Goal: Task Accomplishment & Management: Manage account settings

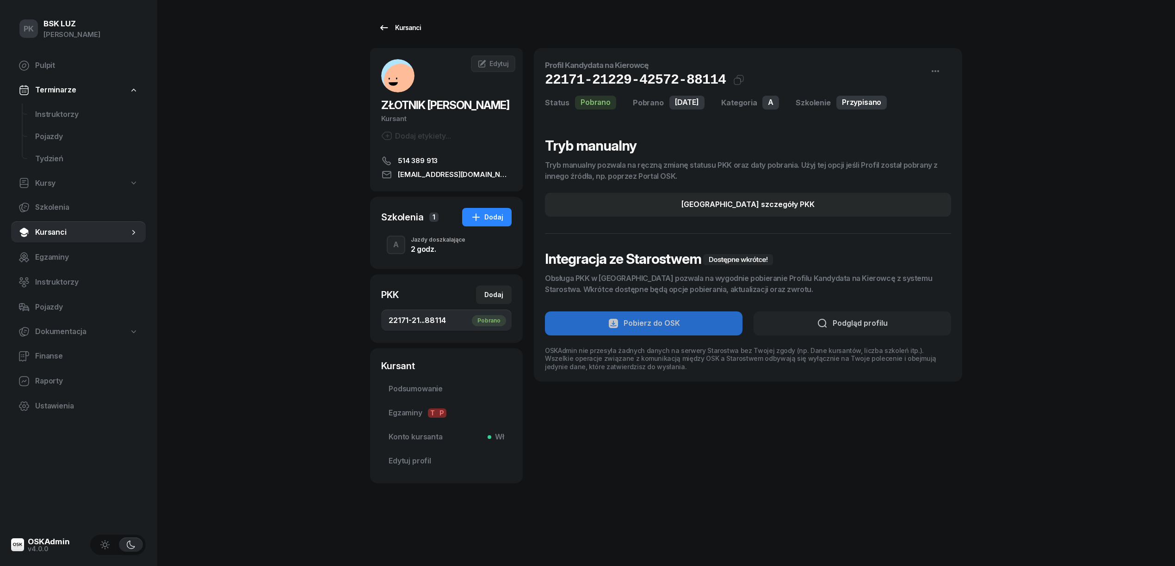
click at [414, 26] on div "Kursanci" at bounding box center [399, 27] width 43 height 11
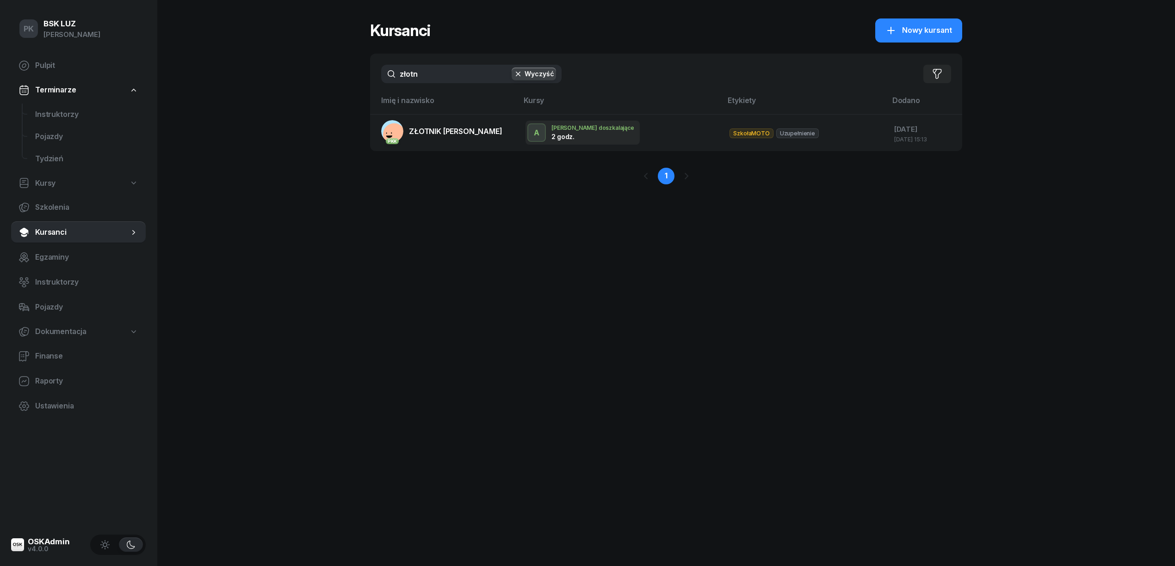
drag, startPoint x: 377, startPoint y: 86, endPoint x: 296, endPoint y: 91, distance: 81.1
click at [296, 91] on div "PK BSK LUZ Piotr Klimek Pulpit Terminarze Instruktorzy Pojazdy Tydzień Kursy Sz…" at bounding box center [587, 283] width 1175 height 566
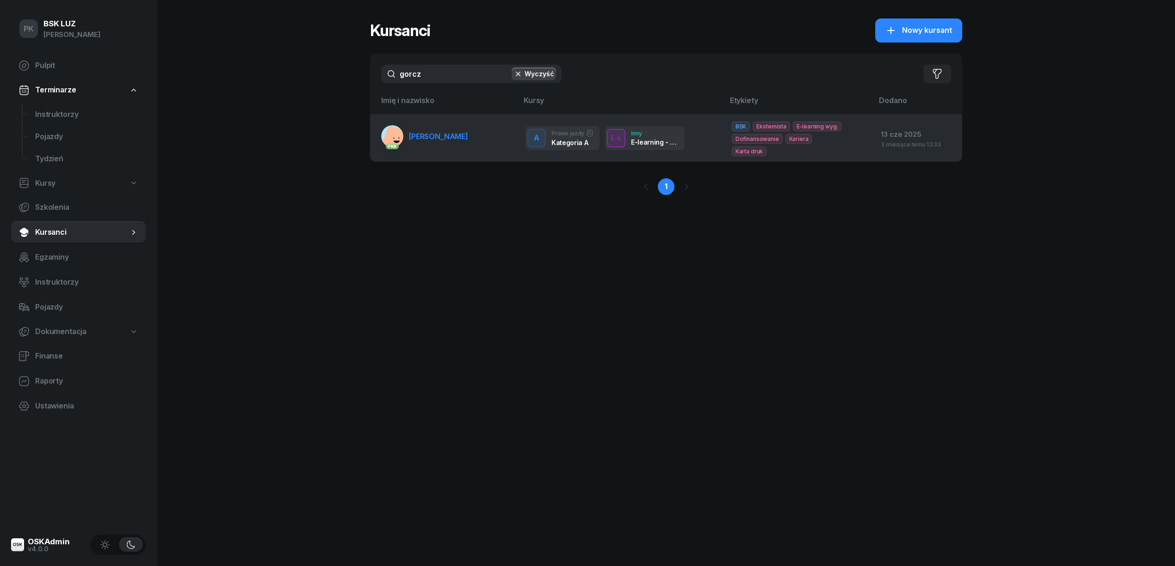
type input "gorcz"
click at [418, 143] on link "PKK GORCZOWSKA DANUTA" at bounding box center [424, 136] width 87 height 22
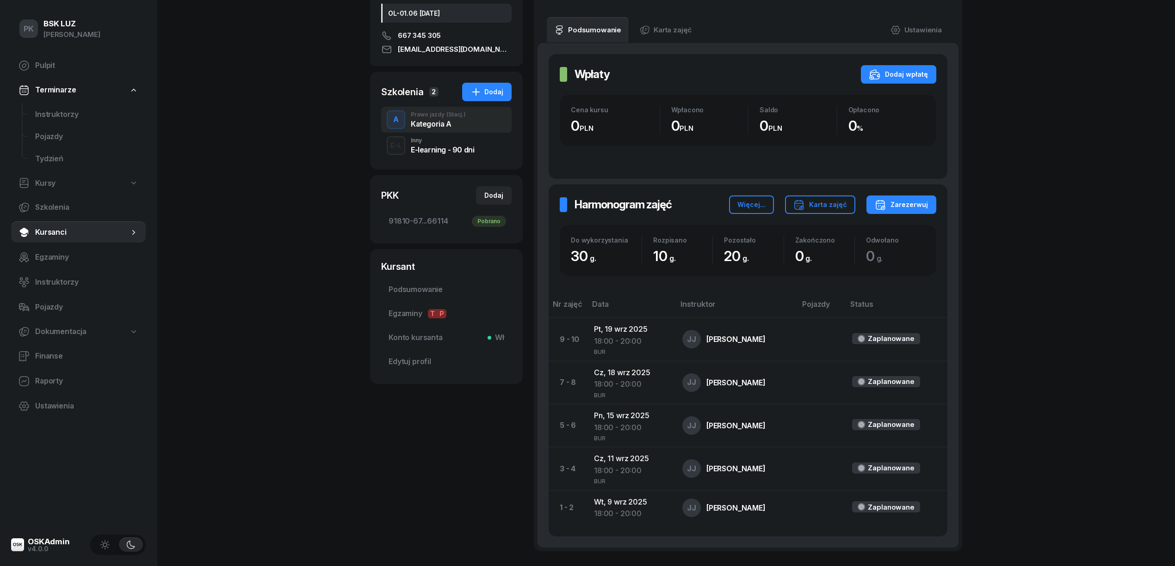
scroll to position [43, 0]
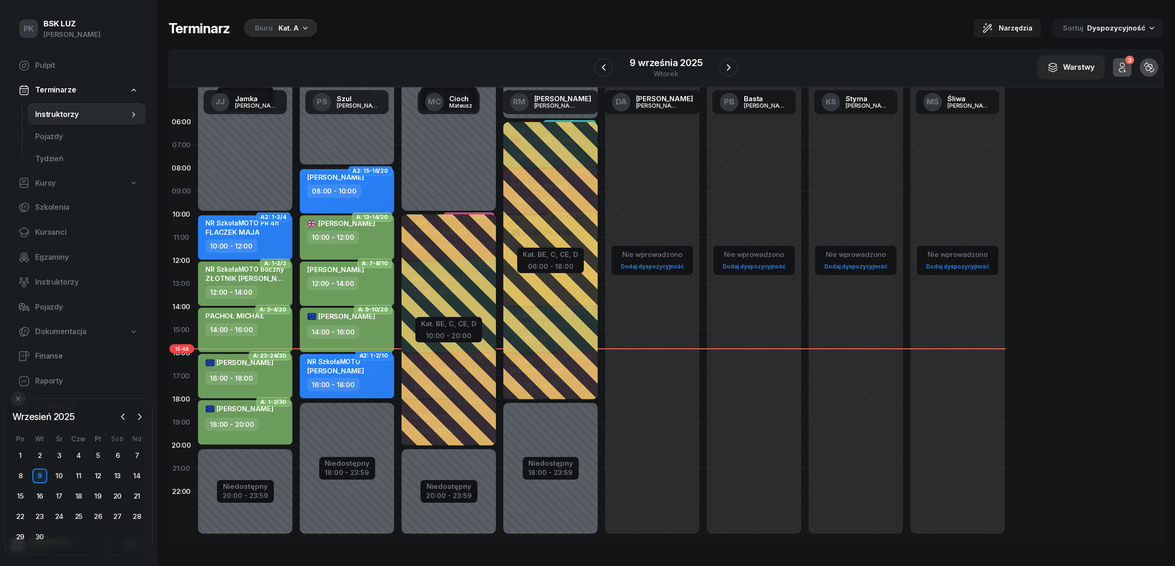
click at [278, 30] on div "Kat. A" at bounding box center [288, 28] width 20 height 11
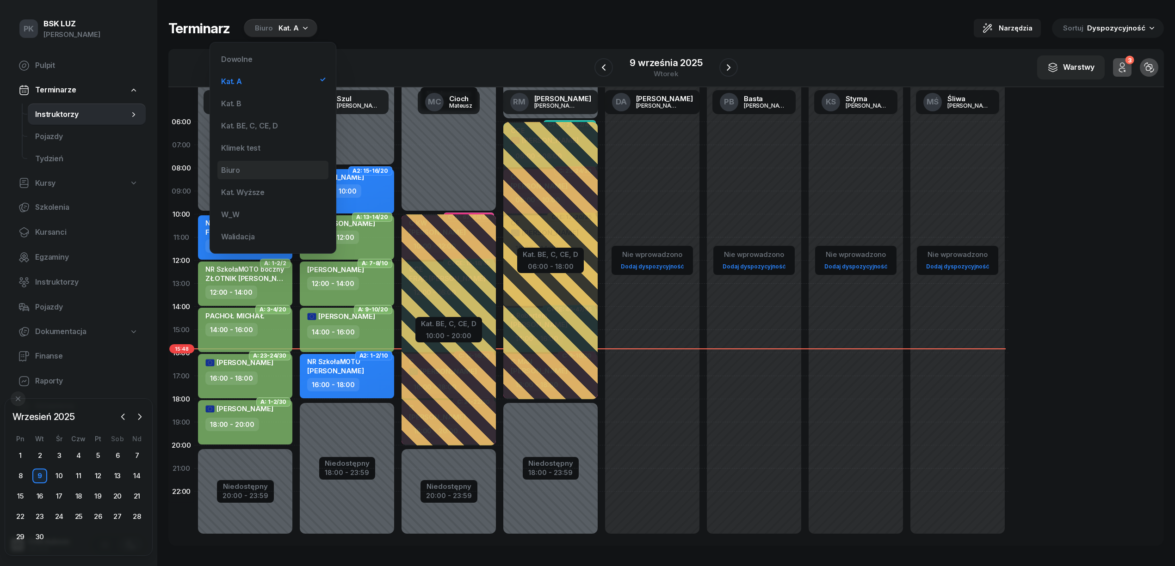
click at [260, 170] on div "Biuro" at bounding box center [272, 170] width 111 height 18
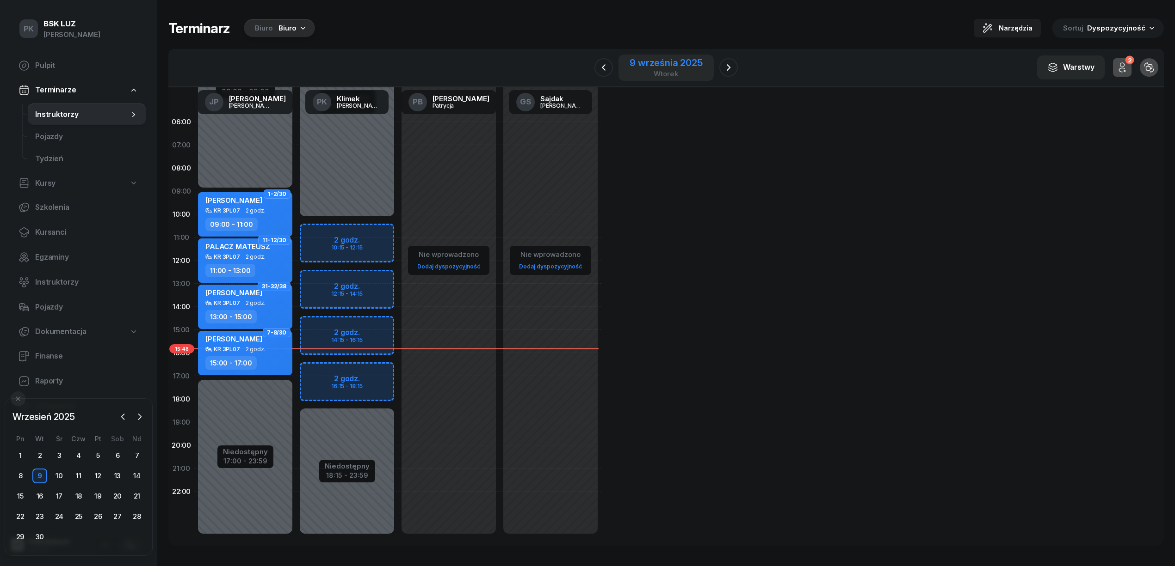
click at [664, 64] on div "9 września 2025" at bounding box center [665, 62] width 73 height 9
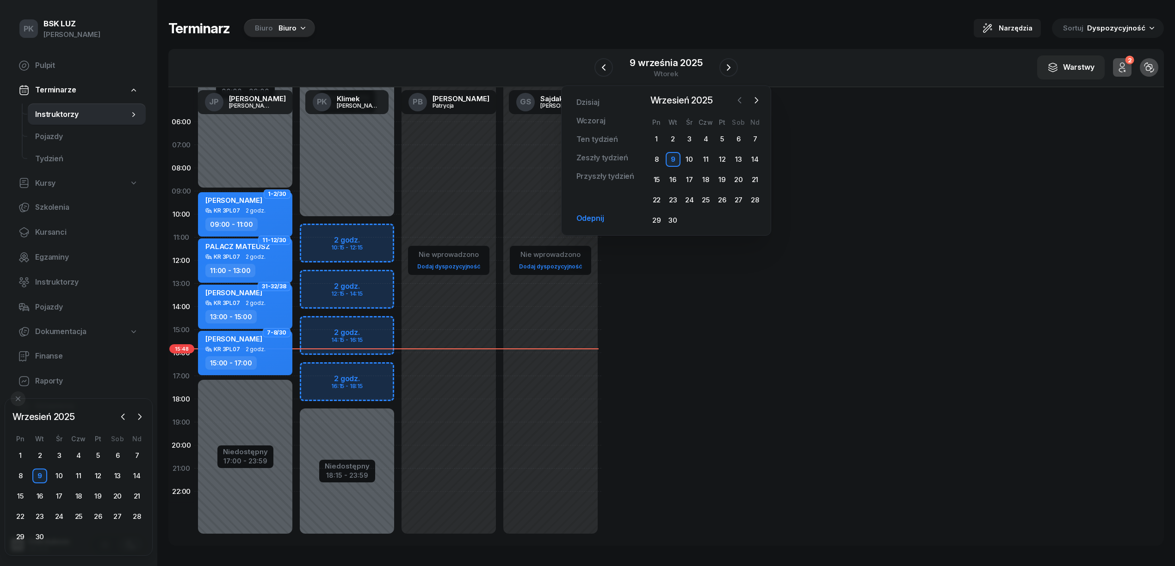
click at [737, 98] on icon "button" at bounding box center [739, 100] width 9 height 9
click at [738, 135] on div "5" at bounding box center [738, 139] width 15 height 15
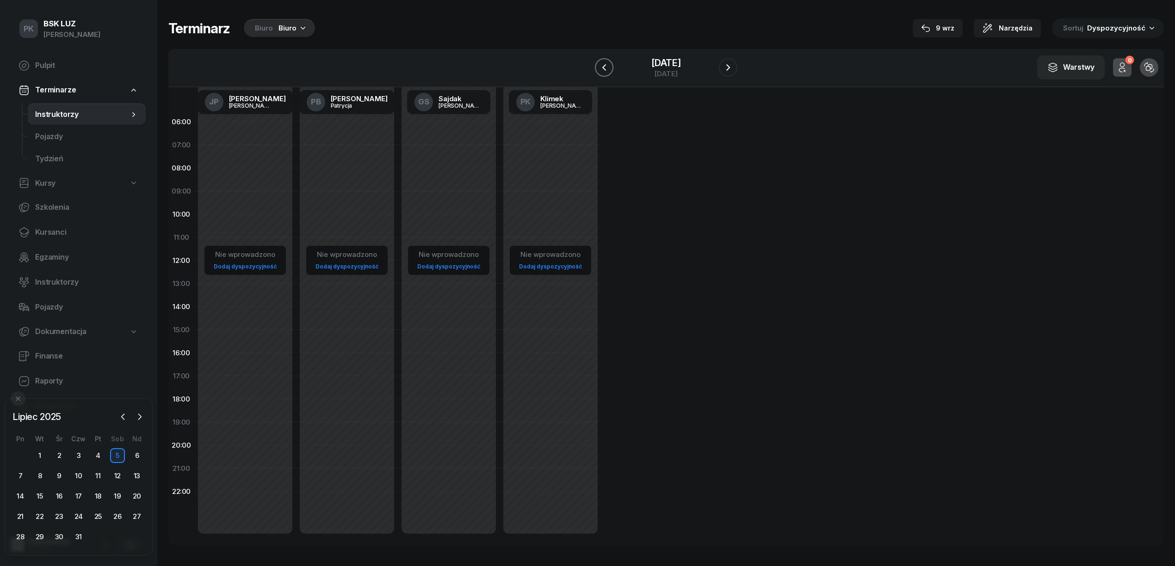
click at [609, 65] on button "button" at bounding box center [604, 67] width 18 height 18
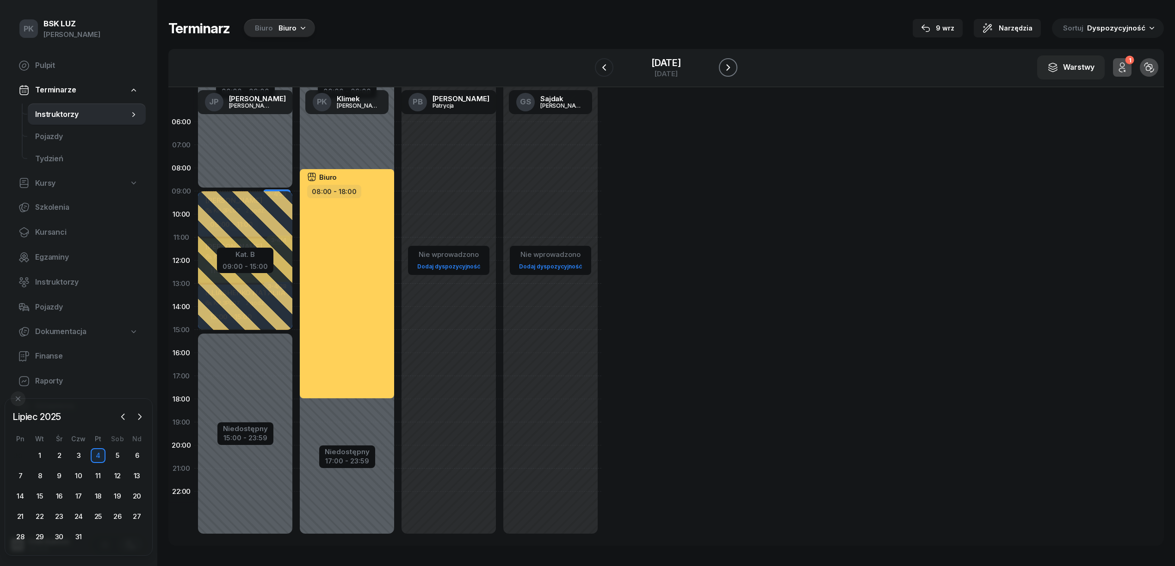
click at [730, 70] on icon "button" at bounding box center [727, 67] width 11 height 11
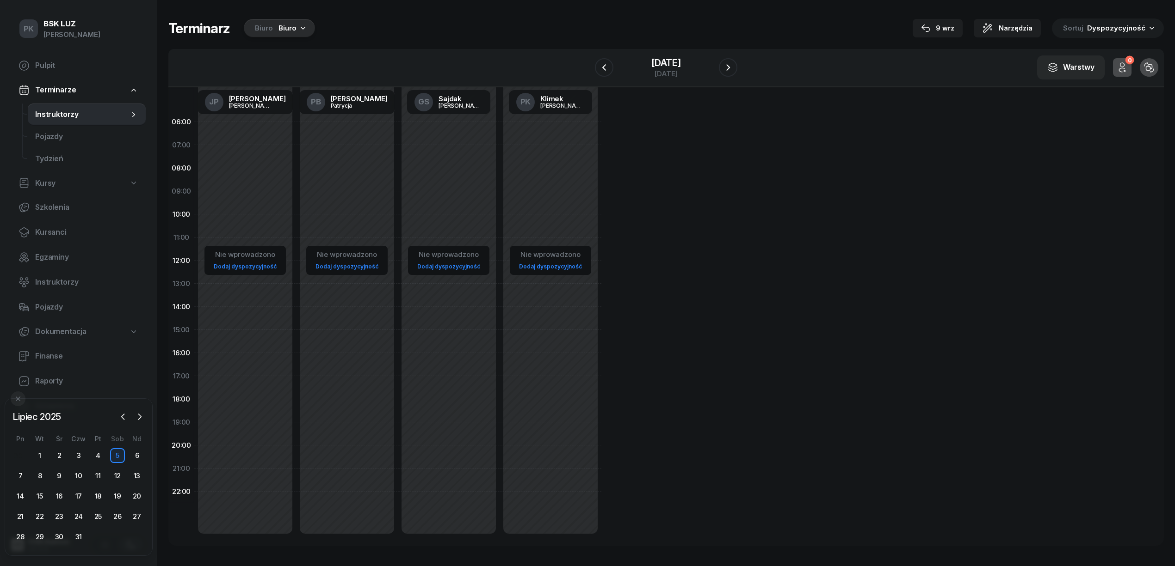
click at [298, 28] on icon "button" at bounding box center [302, 27] width 9 height 9
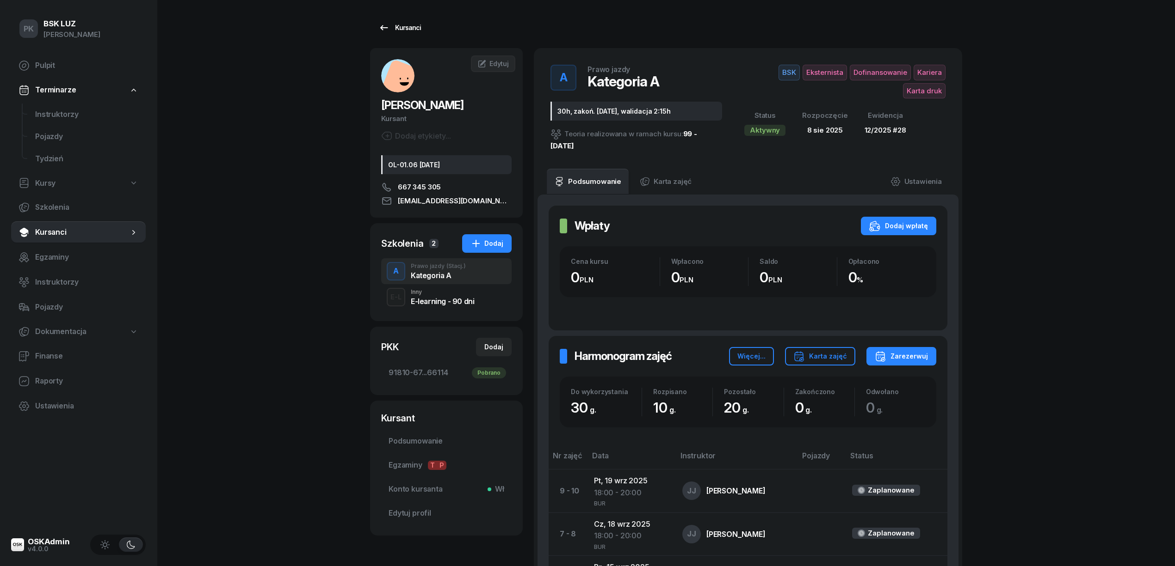
click at [413, 31] on div "Kursanci" at bounding box center [399, 27] width 43 height 11
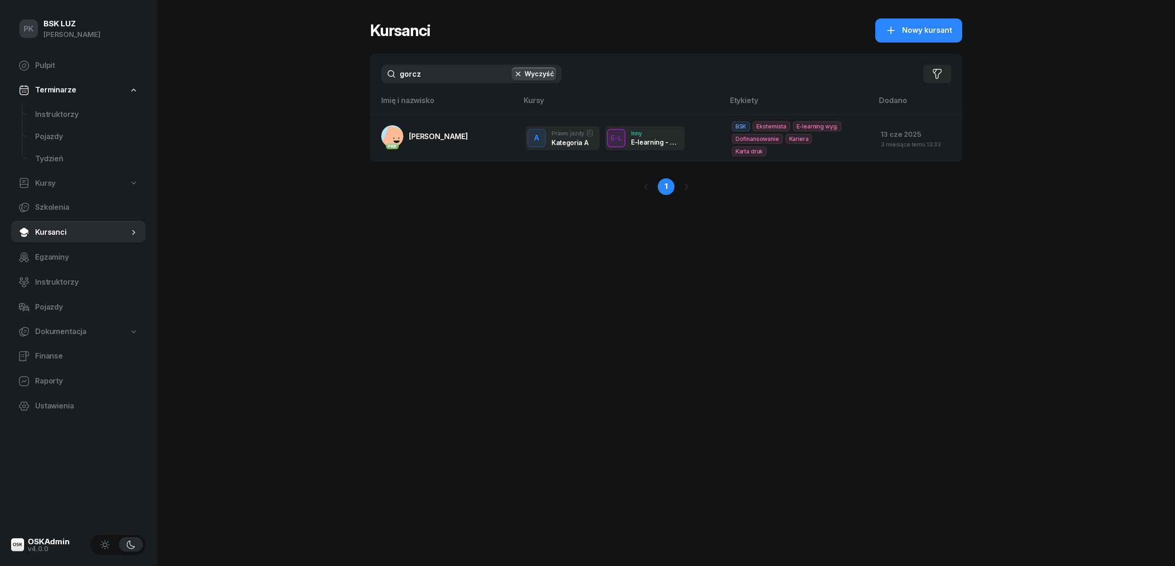
drag, startPoint x: 420, startPoint y: 74, endPoint x: 357, endPoint y: 82, distance: 63.4
click at [357, 82] on div "PK BSK [PERSON_NAME] Pulpit Terminarze Instruktorzy Pojazdy Tydzień Kursy Szkol…" at bounding box center [587, 283] width 1175 height 566
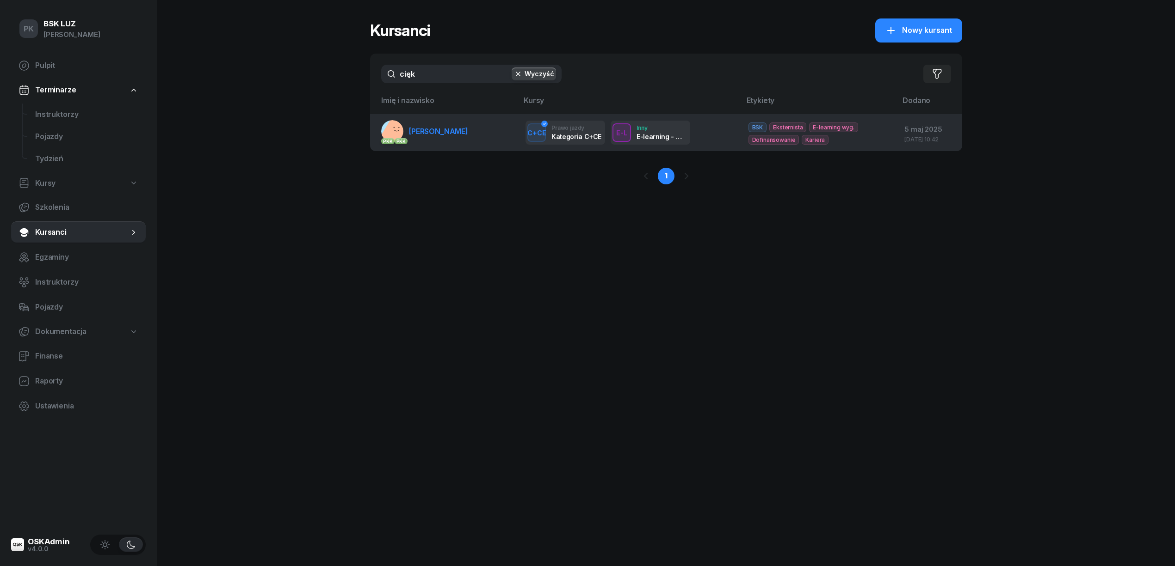
type input "cięk"
click at [436, 131] on span "[PERSON_NAME]" at bounding box center [438, 131] width 59 height 9
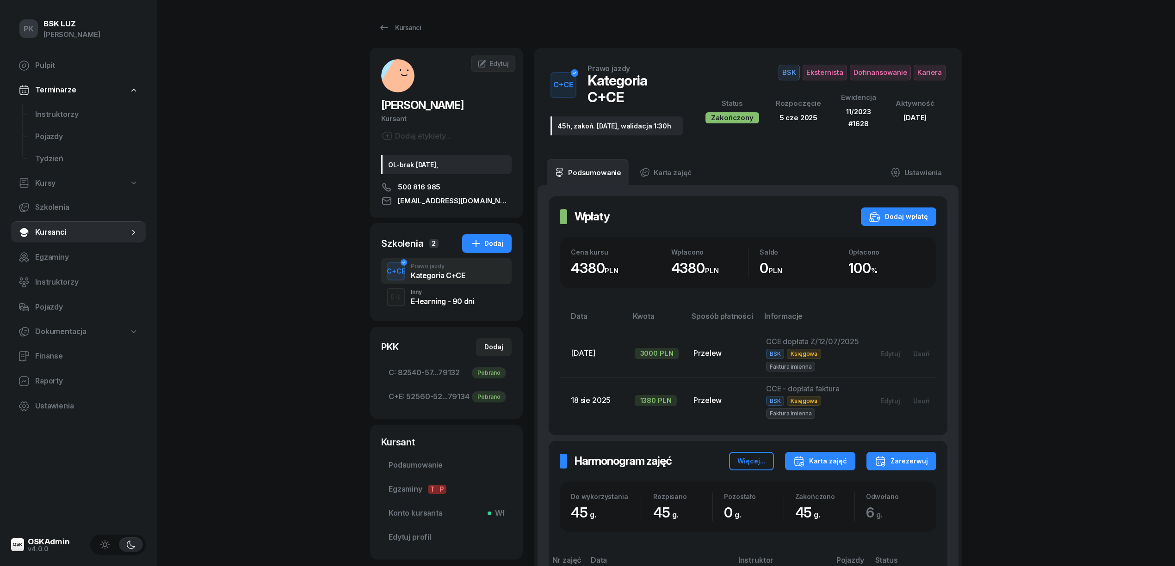
click at [830, 456] on div "Karta zajęć" at bounding box center [820, 461] width 54 height 11
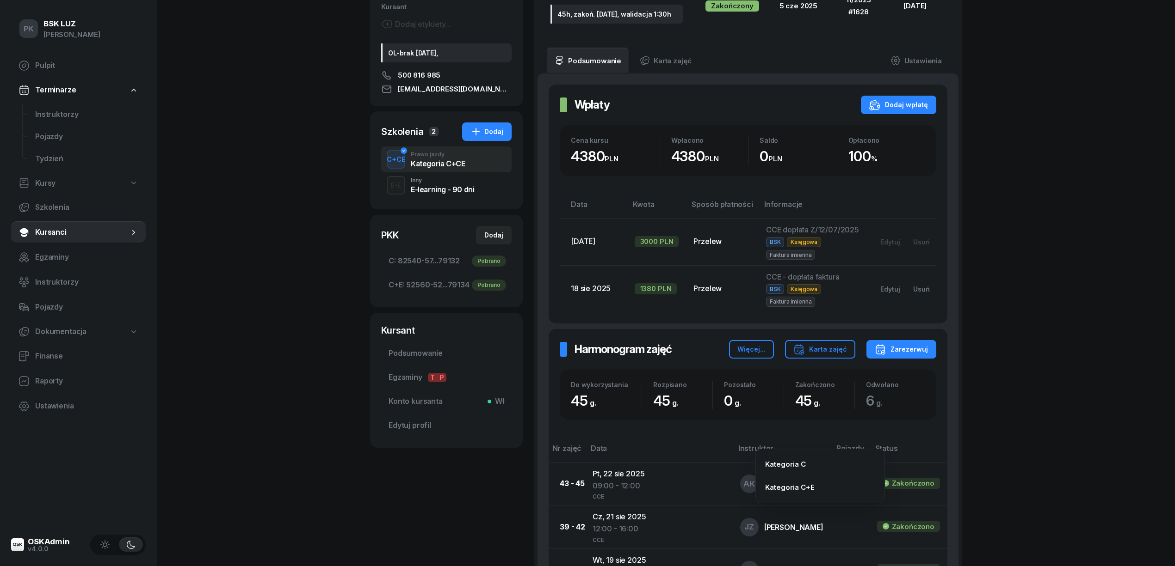
scroll to position [246, 0]
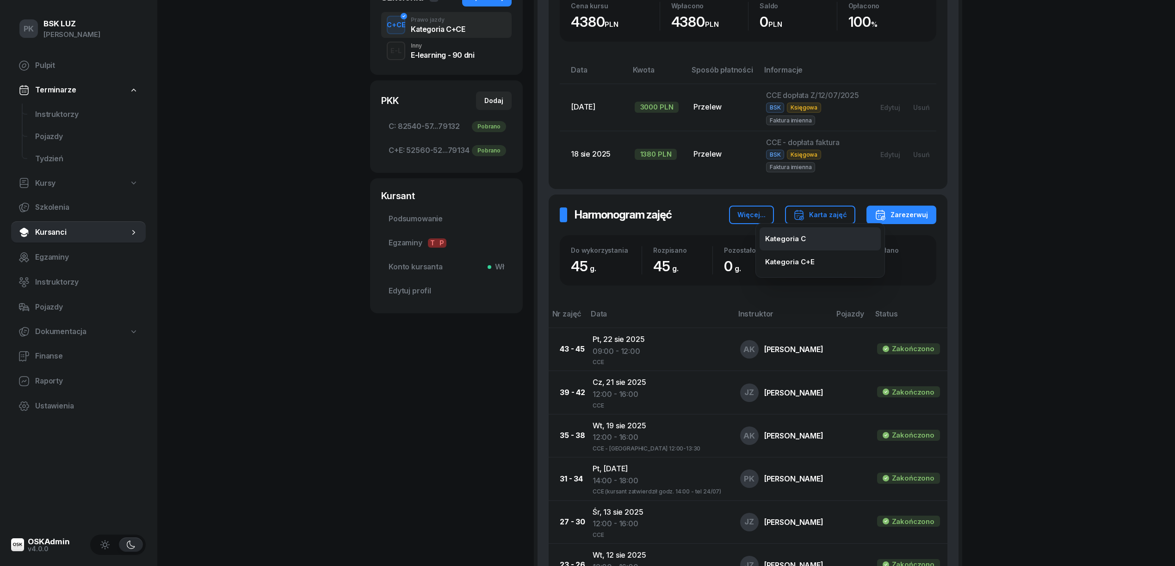
click at [792, 243] on div "Kategoria C" at bounding box center [785, 239] width 41 height 12
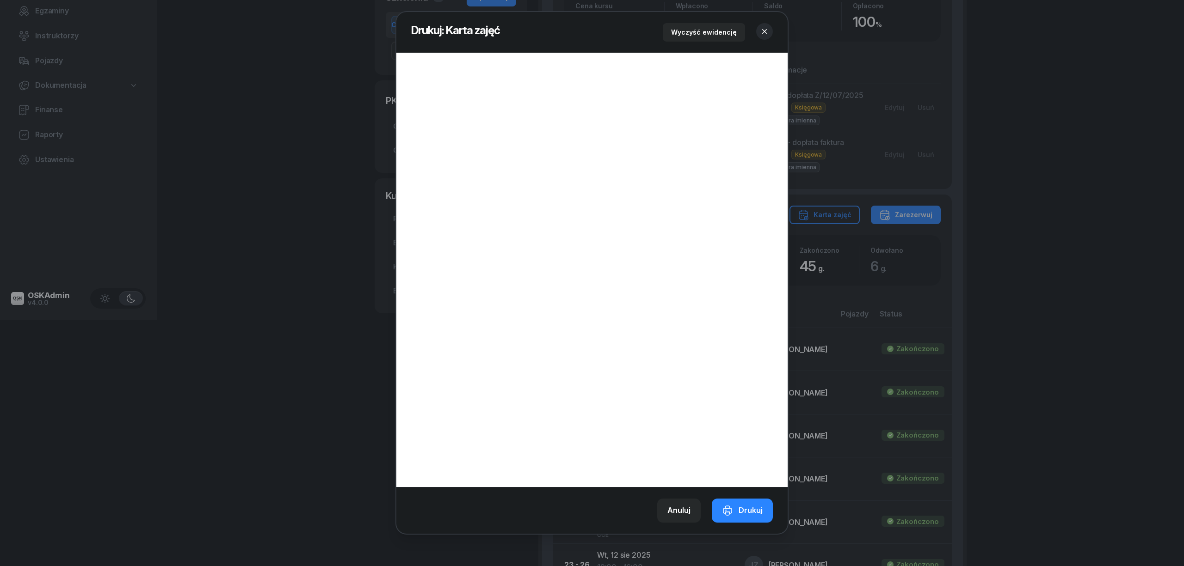
click at [788, 2] on div at bounding box center [592, 283] width 1184 height 566
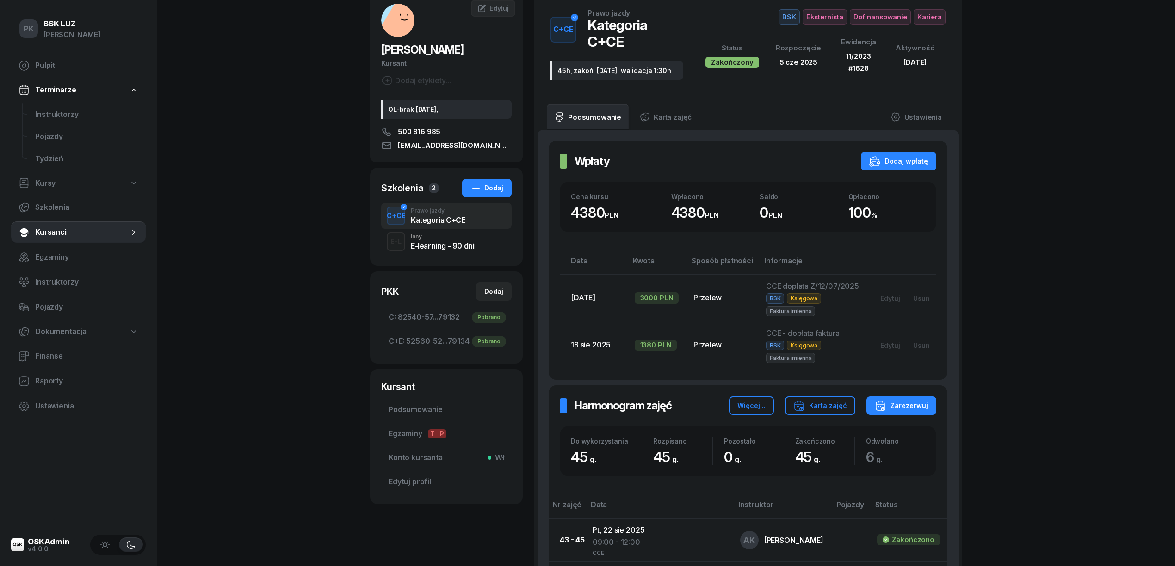
scroll to position [0, 0]
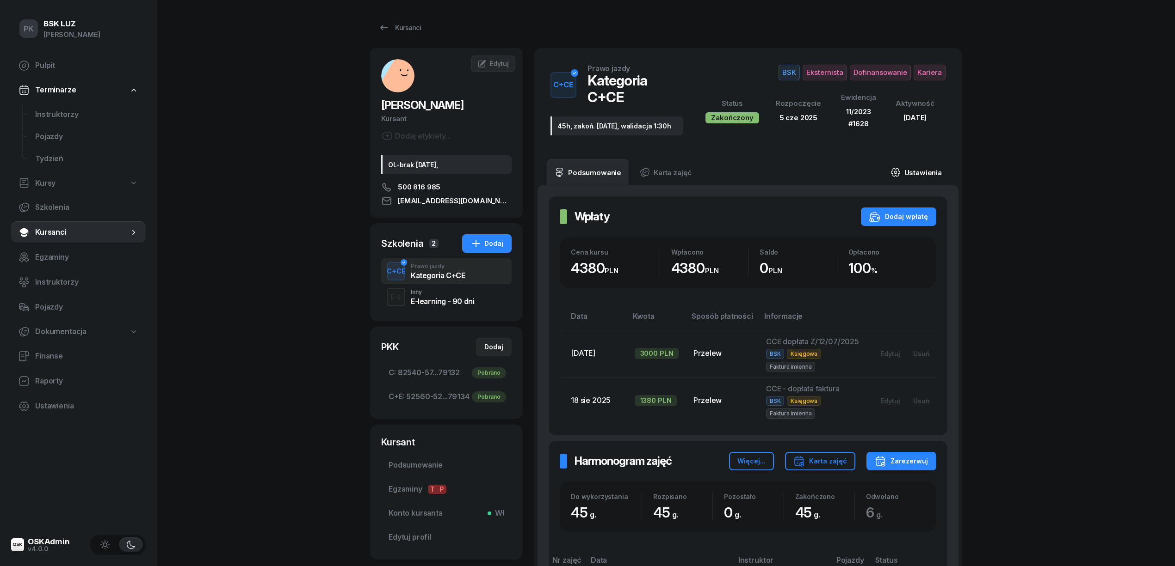
click at [927, 160] on link "Ustawienia" at bounding box center [916, 173] width 66 height 26
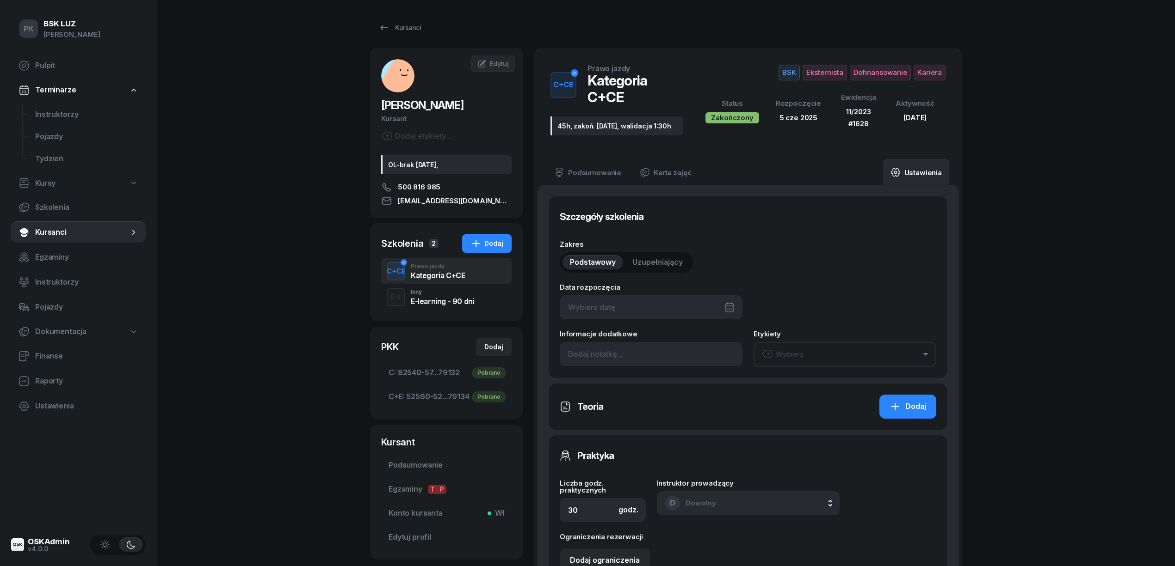
type input "[DATE]"
type input "45h, zakoń. [DATE], walidacja 1:30h"
type input "45"
type input "11/2023"
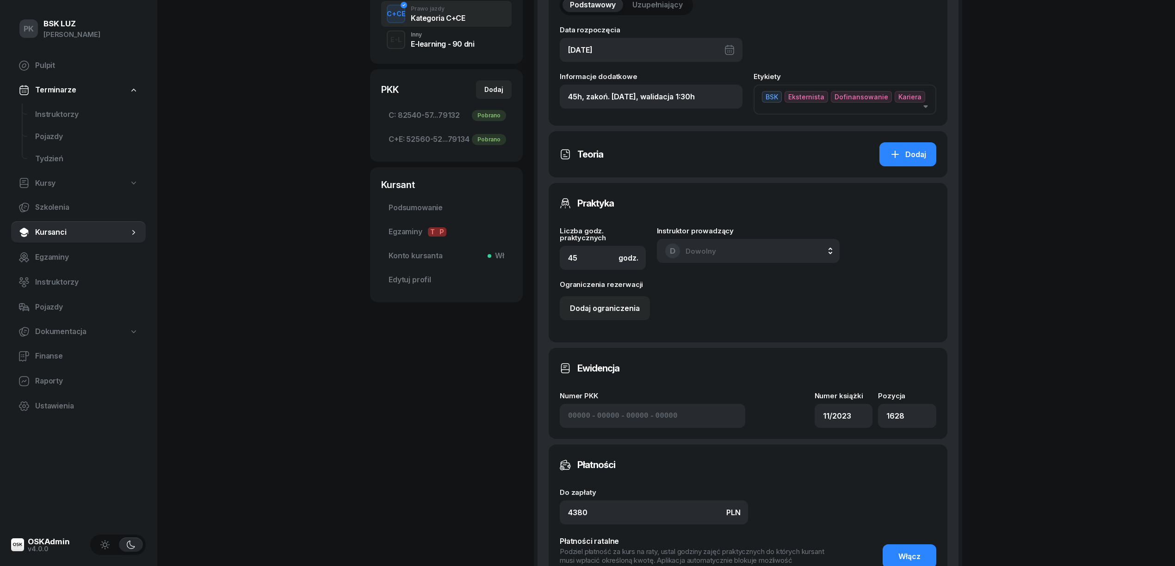
scroll to position [370, 0]
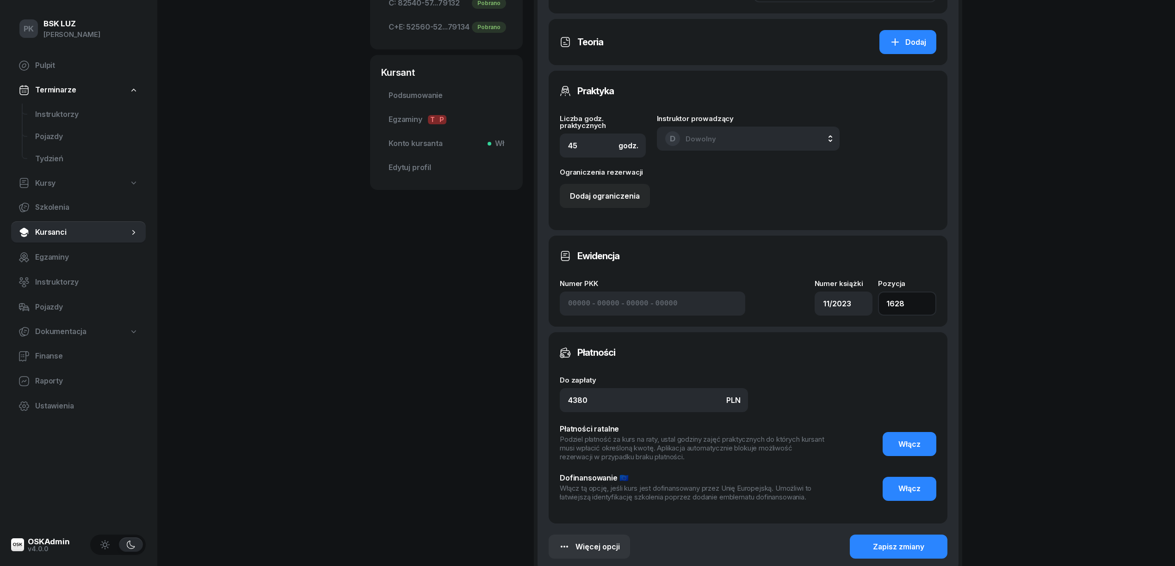
drag, startPoint x: 910, startPoint y: 289, endPoint x: 855, endPoint y: 290, distance: 55.0
click at [855, 290] on div "Numer PKK - - - [GEOGRAPHIC_DATA] książki 11/2023 Pozycja 1628" at bounding box center [748, 298] width 376 height 36
type input "1535"
click at [1023, 318] on div "PK BSK [PERSON_NAME] Pulpit Terminarze Instruktorzy Pojazdy Tydzień Kursy Szkol…" at bounding box center [587, 147] width 1175 height 1034
click at [923, 541] on div "Zapisz zmiany" at bounding box center [898, 547] width 51 height 12
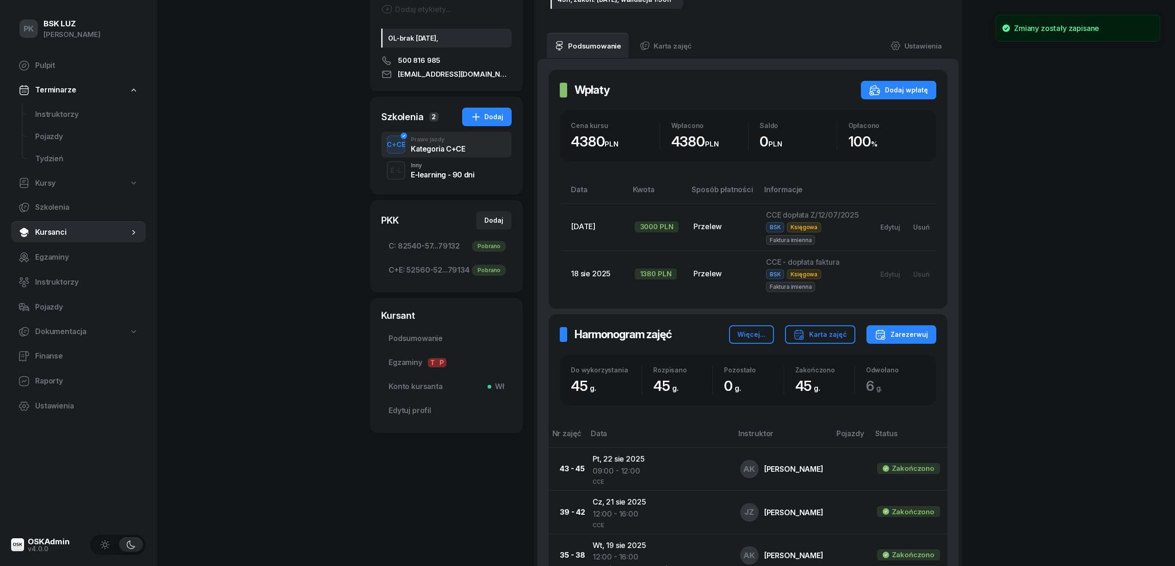
scroll to position [123, 0]
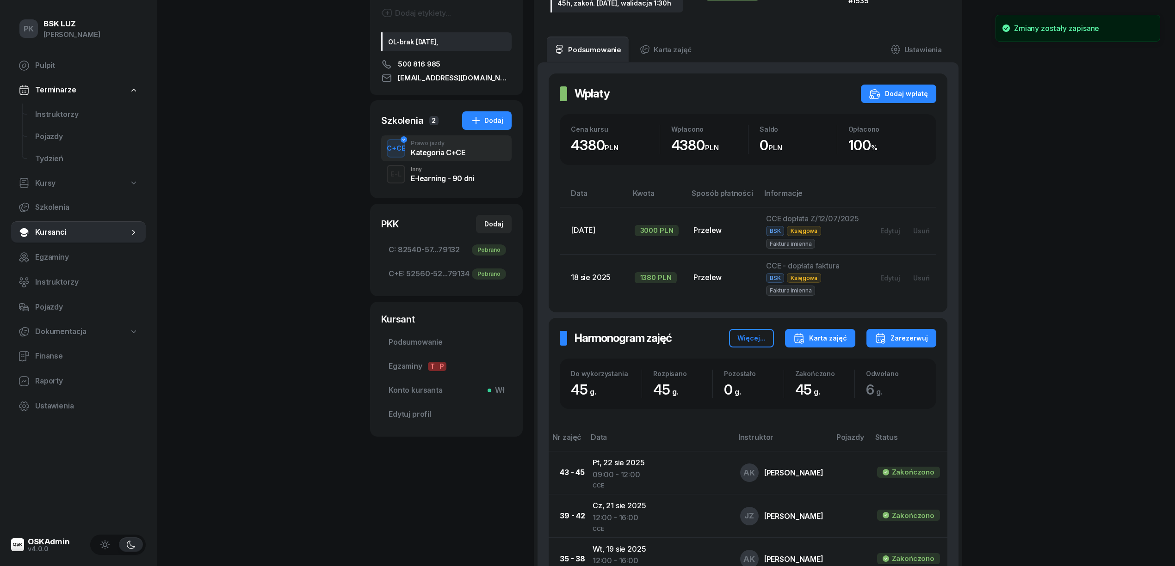
click at [831, 333] on div "Karta zajęć" at bounding box center [820, 338] width 54 height 11
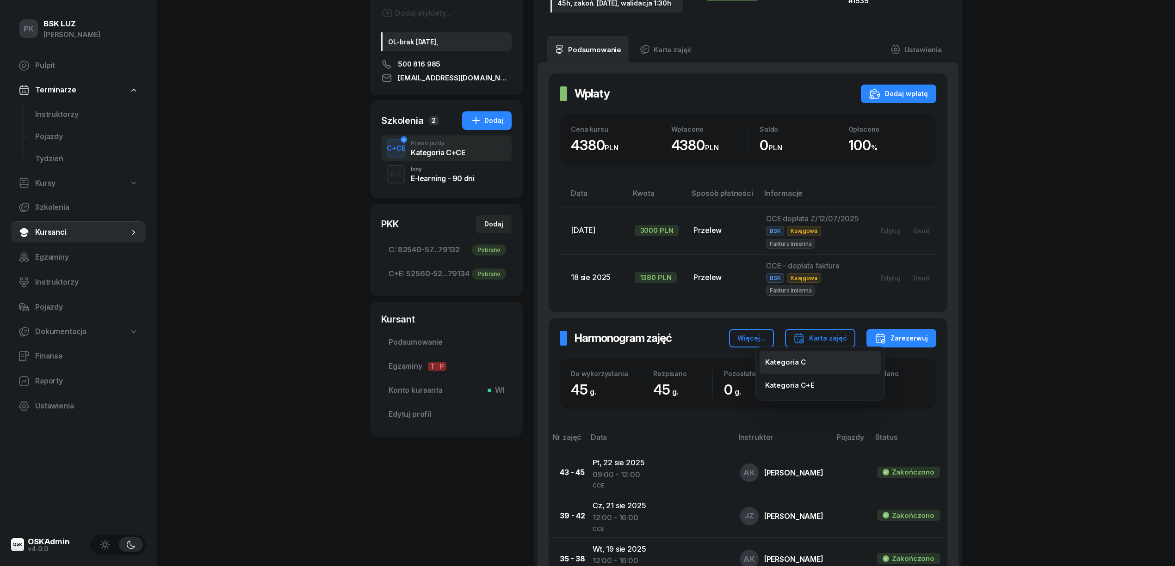
click at [774, 357] on div "Kategoria C" at bounding box center [785, 363] width 41 height 12
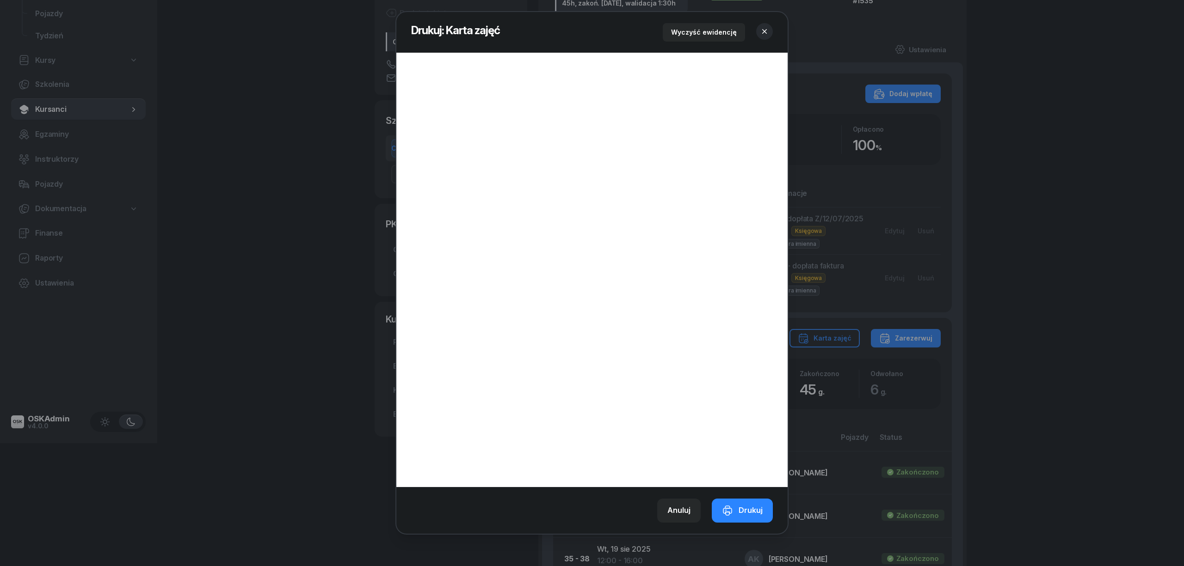
click at [756, 505] on div "Drukuj" at bounding box center [742, 511] width 41 height 12
click at [766, 30] on icon "button" at bounding box center [764, 31] width 9 height 9
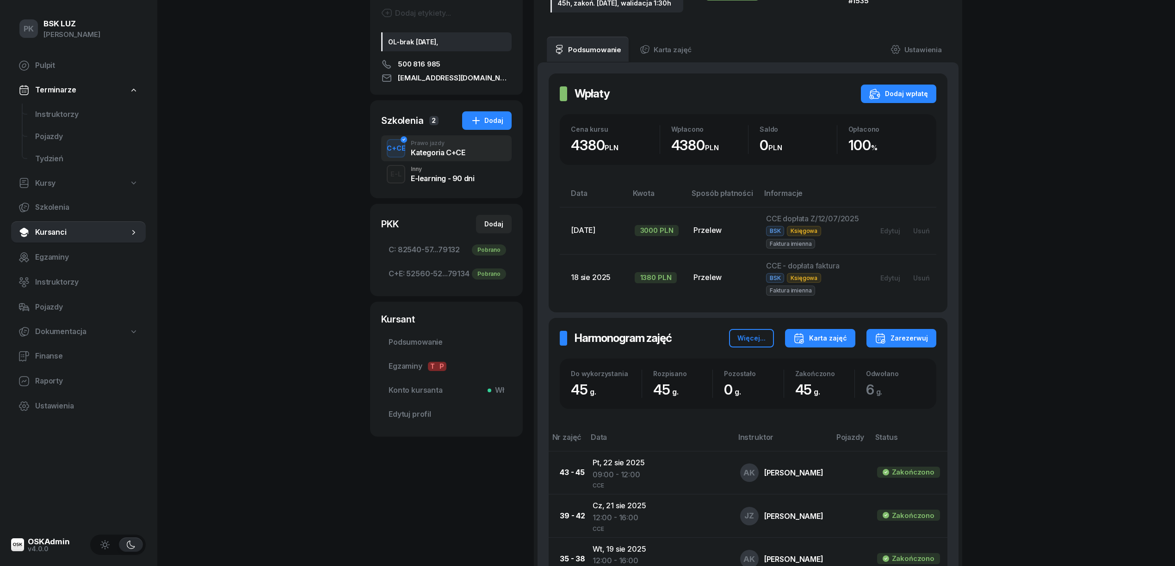
click at [820, 338] on div "Karta zajęć" at bounding box center [820, 338] width 54 height 11
click at [798, 388] on div "Kategoria C+E" at bounding box center [789, 386] width 49 height 12
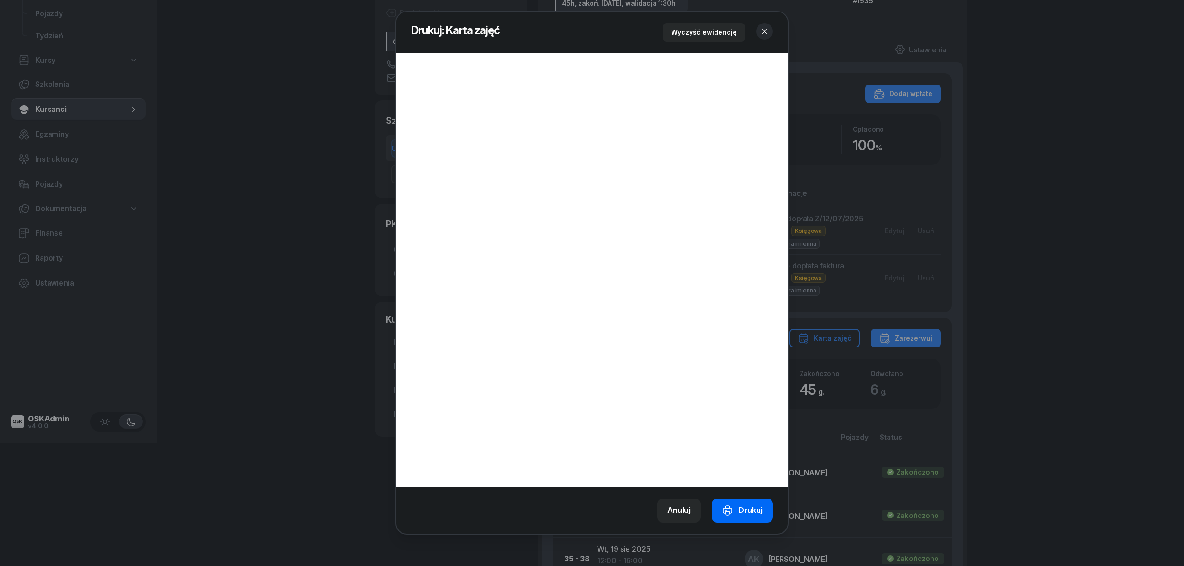
click at [752, 513] on div "Drukuj" at bounding box center [742, 511] width 41 height 12
click at [764, 27] on icon "button" at bounding box center [764, 31] width 9 height 9
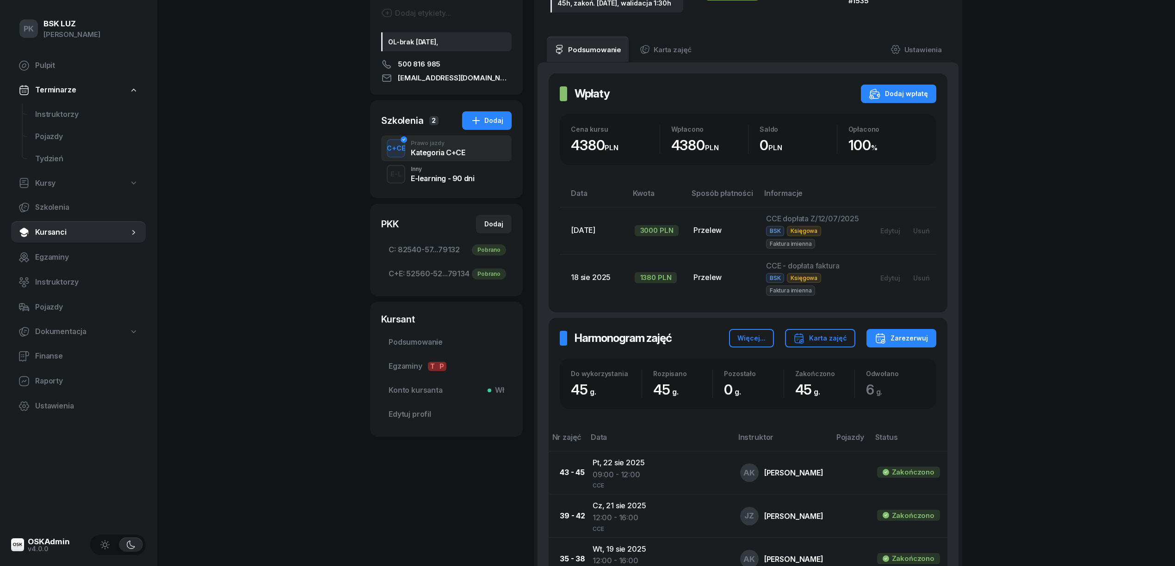
scroll to position [0, 0]
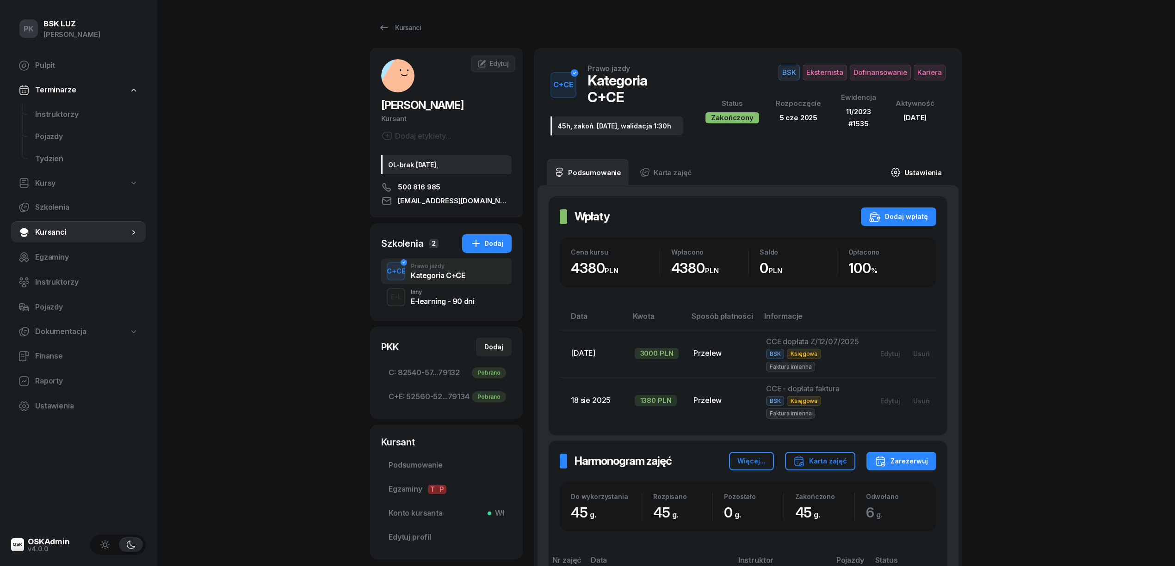
click at [936, 163] on link "Ustawienia" at bounding box center [916, 173] width 66 height 26
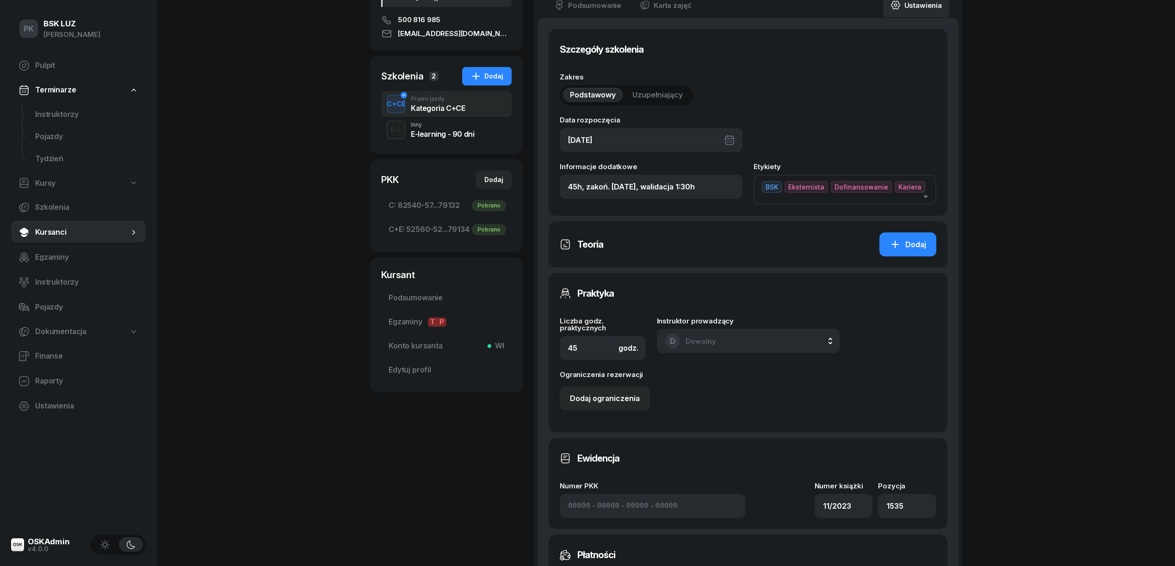
scroll to position [246, 0]
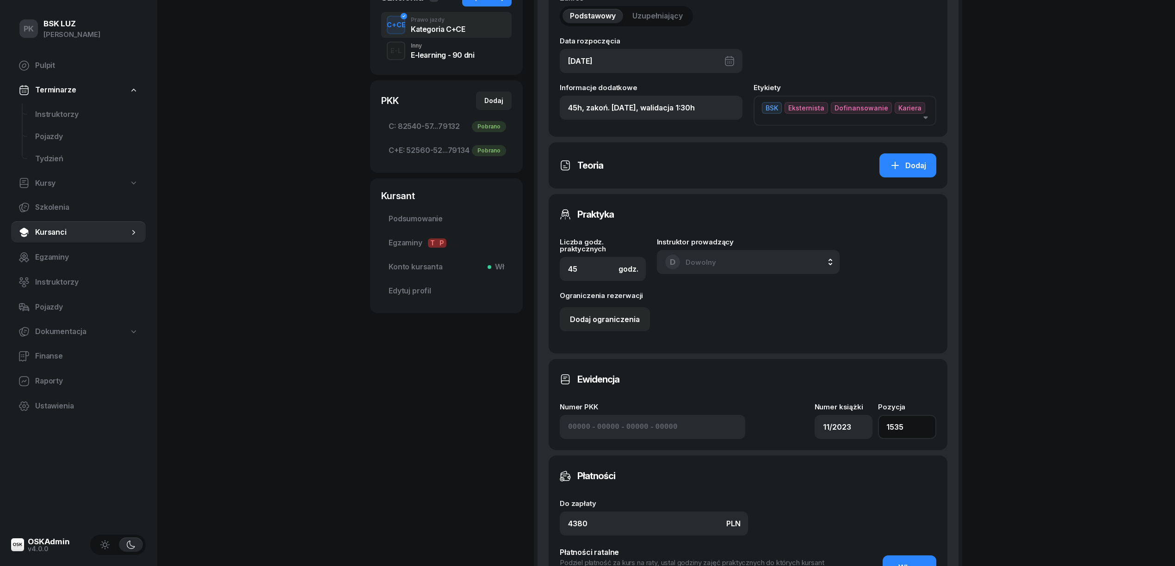
drag, startPoint x: 912, startPoint y: 413, endPoint x: 835, endPoint y: 411, distance: 77.7
click at [829, 422] on div "Numer PKK - - - [GEOGRAPHIC_DATA] książki 11/2023 Pozycja 1535" at bounding box center [748, 422] width 376 height 36
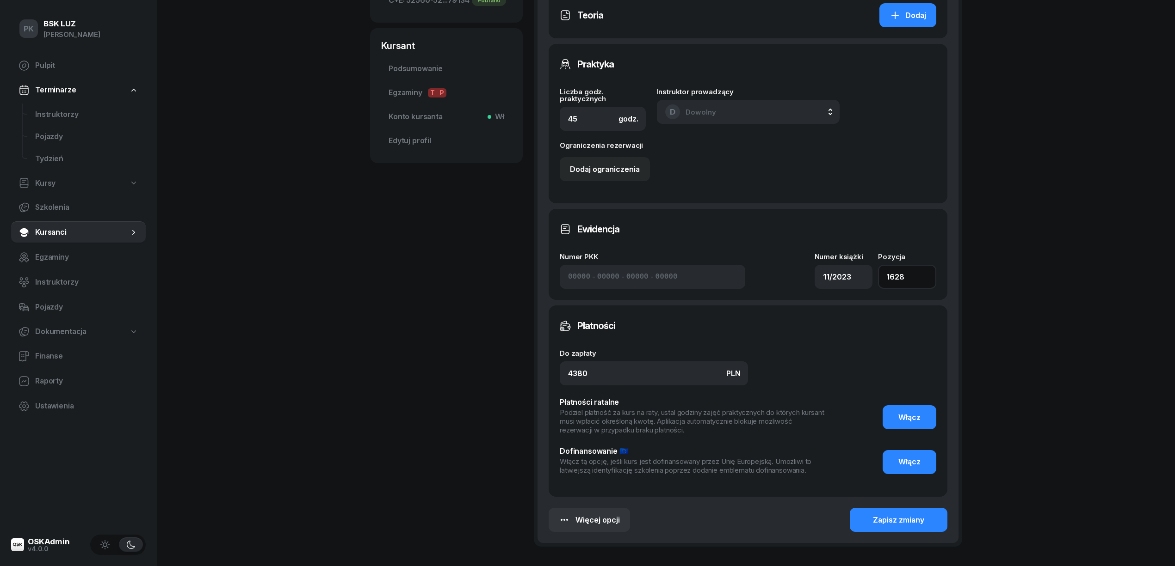
scroll to position [455, 0]
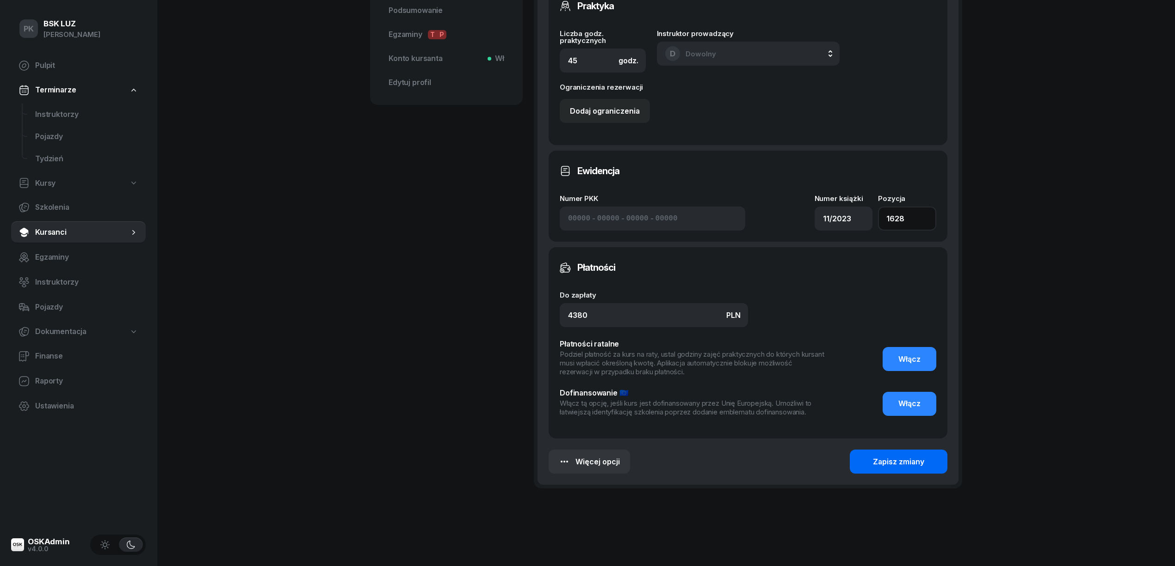
type input "1628"
click at [922, 456] on div "Zapisz zmiany" at bounding box center [898, 462] width 51 height 12
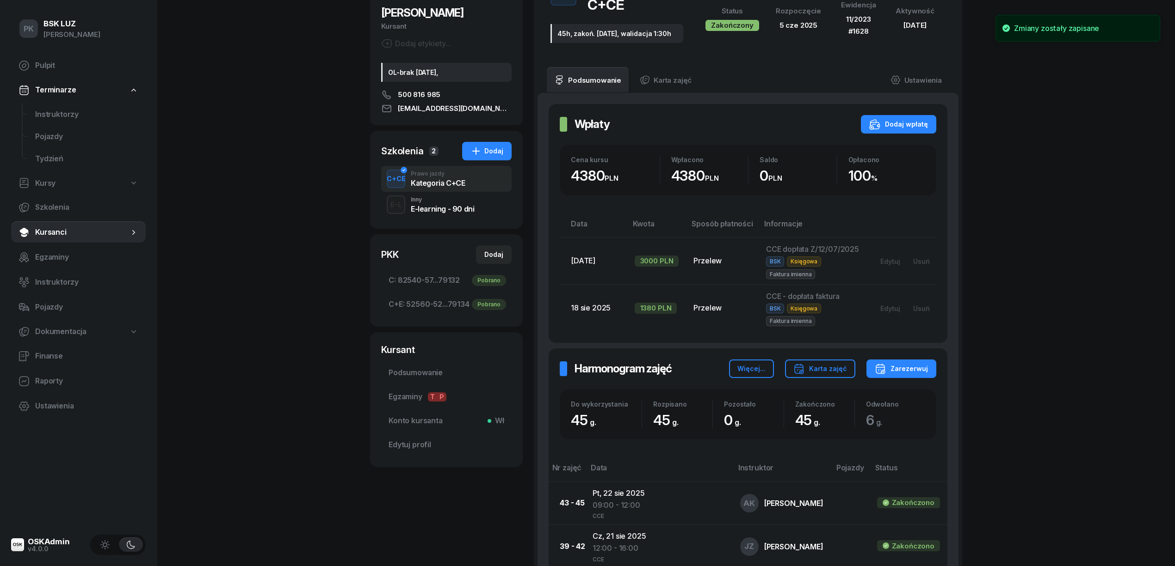
scroll to position [0, 0]
